Goal: Information Seeking & Learning: Learn about a topic

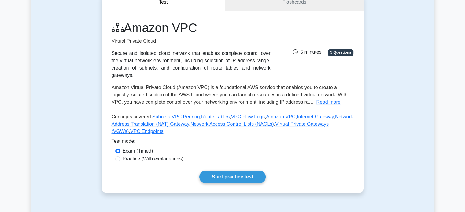
scroll to position [66, 0]
click at [231, 171] on link "Start practice test" at bounding box center [232, 177] width 66 height 13
click at [116, 157] on input "Practice (With explanations)" at bounding box center [117, 159] width 5 height 5
radio input "true"
click at [116, 149] on input "Exam (Timed)" at bounding box center [117, 151] width 5 height 5
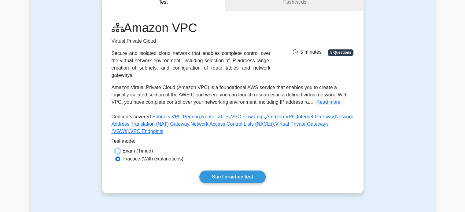
radio input "true"
click at [236, 171] on link "Start practice test" at bounding box center [232, 177] width 66 height 13
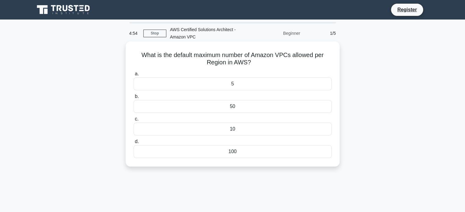
click at [229, 106] on div "50" at bounding box center [233, 106] width 198 height 13
click at [134, 99] on input "b. 50" at bounding box center [134, 97] width 0 height 4
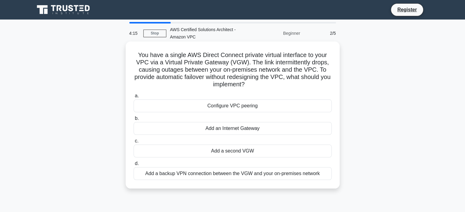
click at [262, 177] on div "Add a backup VPN connection between the VGW and your on-premises network" at bounding box center [233, 173] width 198 height 13
click at [134, 166] on input "d. Add a backup VPN connection between the VGW and your on-premises network" at bounding box center [134, 164] width 0 height 4
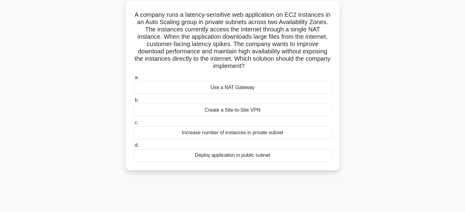
scroll to position [40, 0]
click at [259, 112] on div "Create a Site-to-Site VPN" at bounding box center [233, 110] width 198 height 13
click at [134, 102] on input "b. Create a Site-to-Site VPN" at bounding box center [134, 100] width 0 height 4
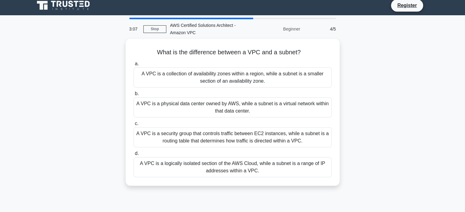
scroll to position [0, 0]
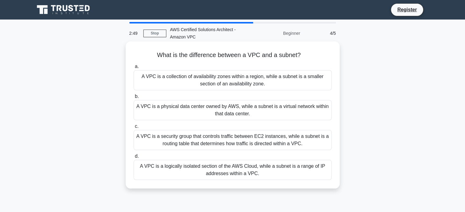
click at [250, 112] on div "A VPC is a physical data center owned by AWS, while a subnet is a virtual netwo…" at bounding box center [233, 110] width 198 height 20
click at [134, 99] on input "b. A VPC is a physical data center owned by AWS, while a subnet is a virtual ne…" at bounding box center [134, 97] width 0 height 4
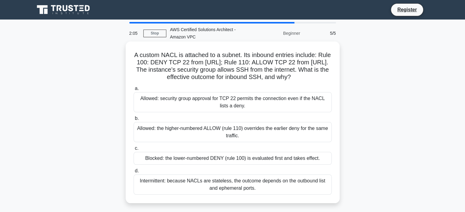
click at [185, 160] on div "Blocked: the lower-numbered DENY (rule 100) is evaluated first and takes effect." at bounding box center [233, 158] width 198 height 13
click at [134, 151] on input "c. Blocked: the lower-numbered DENY (rule 100) is evaluated first and takes eff…" at bounding box center [134, 149] width 0 height 4
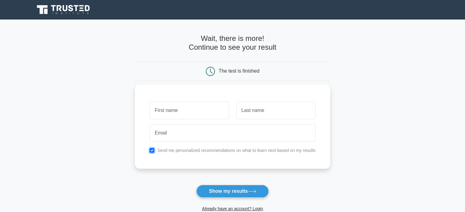
click at [152, 151] on input "checkbox" at bounding box center [151, 150] width 5 height 5
checkbox input "false"
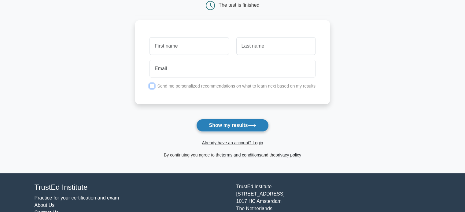
scroll to position [67, 0]
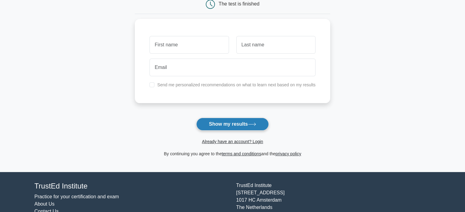
click at [246, 123] on button "Show my results" at bounding box center [232, 124] width 72 height 13
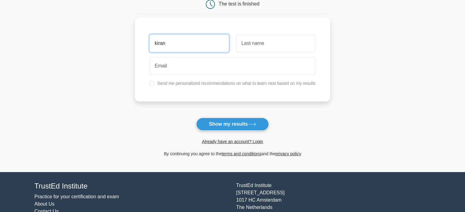
type input "kiran"
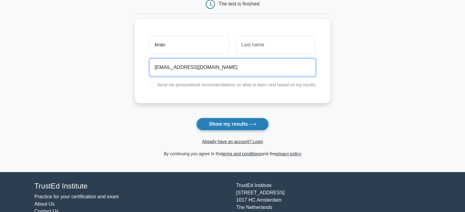
type input "abc@gmail.com"
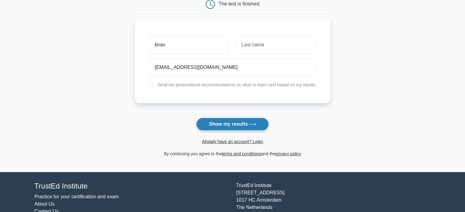
click at [226, 123] on button "Show my results" at bounding box center [232, 124] width 72 height 13
type input "jjiuyt"
click at [245, 121] on button "Show my results" at bounding box center [232, 124] width 72 height 13
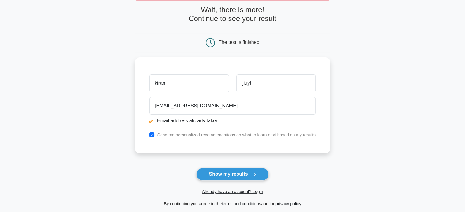
scroll to position [52, 0]
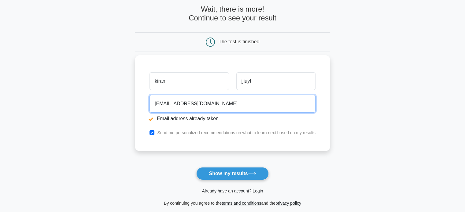
click at [162, 104] on input "[EMAIL_ADDRESS][DOMAIN_NAME]" at bounding box center [232, 104] width 166 height 18
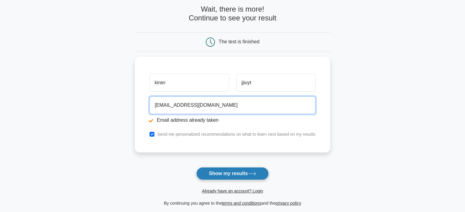
type input "abc54321@gmail.com"
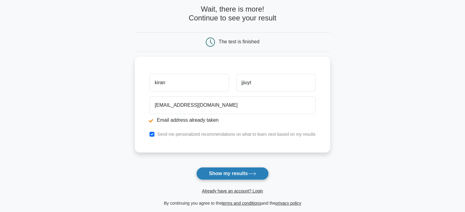
click at [229, 173] on button "Show my results" at bounding box center [232, 173] width 72 height 13
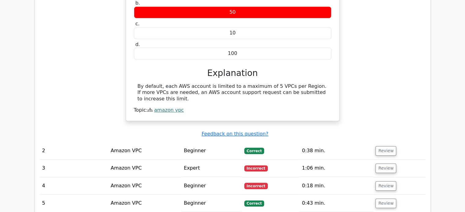
scroll to position [556, 0]
click at [383, 146] on button "Review" at bounding box center [385, 150] width 21 height 9
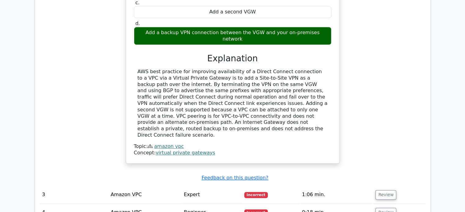
scroll to position [844, 0]
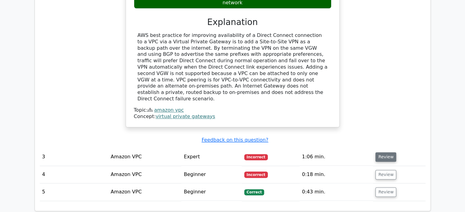
click at [387, 153] on button "Review" at bounding box center [385, 157] width 21 height 9
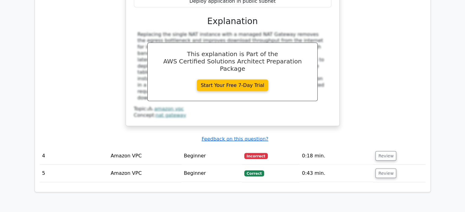
scroll to position [1155, 0]
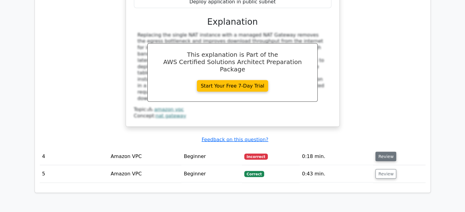
click at [386, 152] on button "Review" at bounding box center [385, 156] width 21 height 9
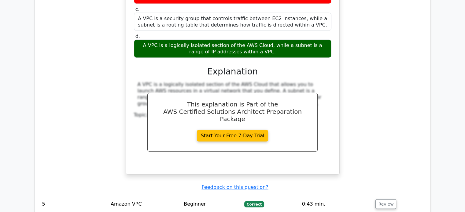
scroll to position [1390, 0]
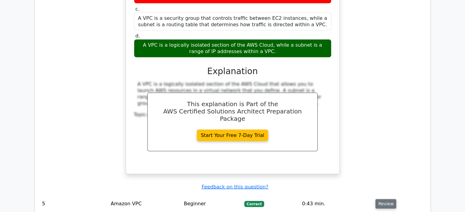
click at [380, 200] on button "Review" at bounding box center [385, 204] width 21 height 9
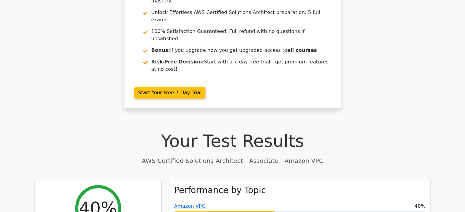
scroll to position [72, 0]
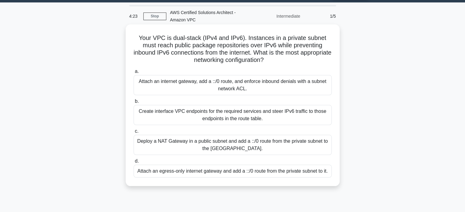
scroll to position [18, 0]
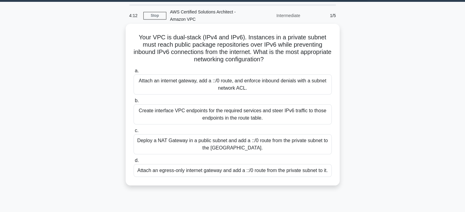
click at [204, 116] on div "Create interface VPC endpoints for the required services and steer IPv6 traffic…" at bounding box center [233, 115] width 198 height 20
click at [134, 103] on input "b. Create interface VPC endpoints for the required services and steer IPv6 traf…" at bounding box center [134, 101] width 0 height 4
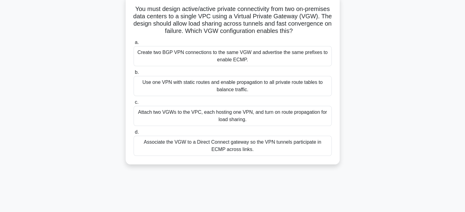
scroll to position [46, 0]
